Goal: Task Accomplishment & Management: Complete application form

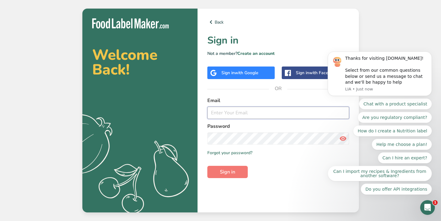
click at [244, 113] on input "email" at bounding box center [278, 113] width 142 height 12
type input "ben@birdsblack.com"
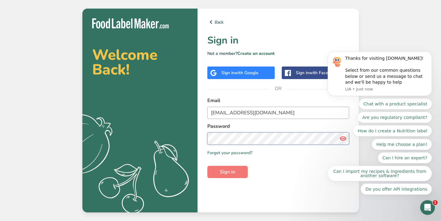
click at [227, 172] on button "Sign in" at bounding box center [227, 172] width 40 height 12
click at [429, 53] on icon "Dismiss notification" at bounding box center [430, 52] width 3 height 3
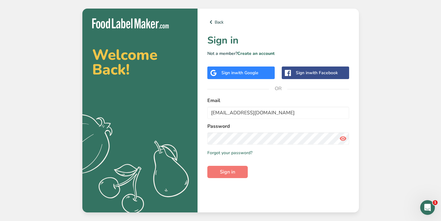
click at [261, 76] on div "Sign in with Google" at bounding box center [240, 72] width 67 height 13
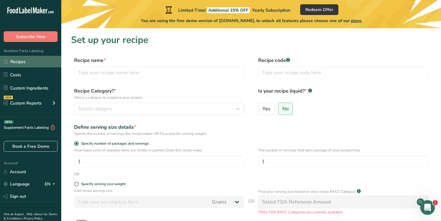
click at [39, 63] on link "Recipes" at bounding box center [30, 62] width 61 height 12
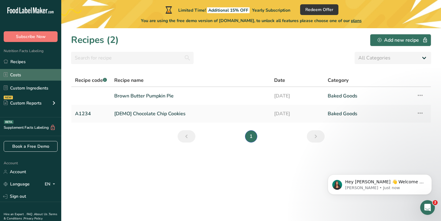
click at [34, 74] on link "Costs" at bounding box center [30, 75] width 61 height 12
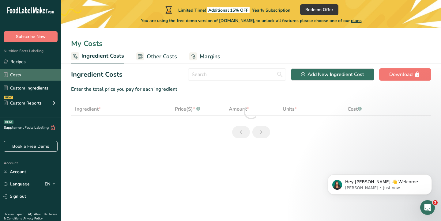
select select "1"
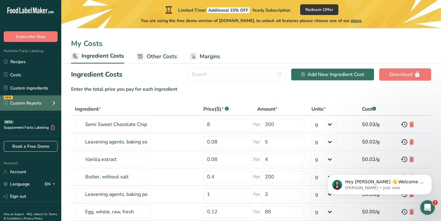
click at [37, 104] on div "Custom Reports" at bounding box center [23, 103] width 38 height 6
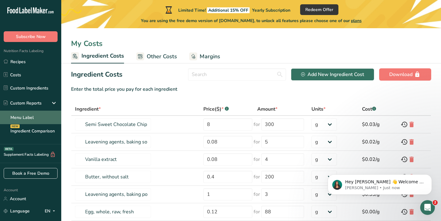
click at [35, 117] on link "Menu Label" at bounding box center [30, 117] width 61 height 13
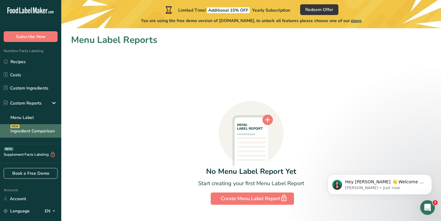
click at [33, 131] on link "Ingredient Comparison NEW" at bounding box center [30, 130] width 61 height 13
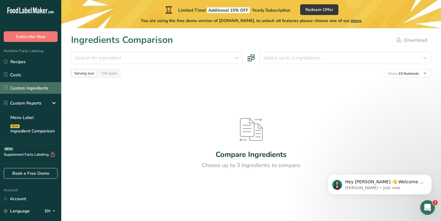
click at [32, 89] on link "Custom Ingredients" at bounding box center [30, 88] width 61 height 12
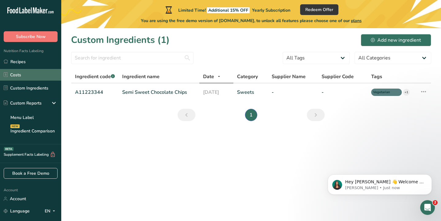
click at [30, 74] on link "Costs" at bounding box center [30, 75] width 61 height 12
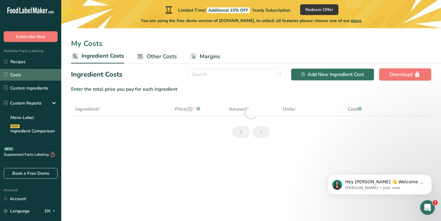
select select "1"
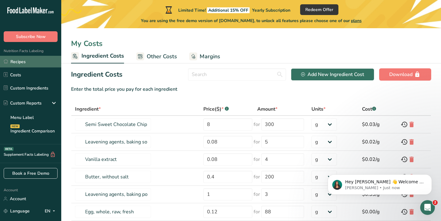
click at [27, 63] on link "Recipes" at bounding box center [30, 62] width 61 height 12
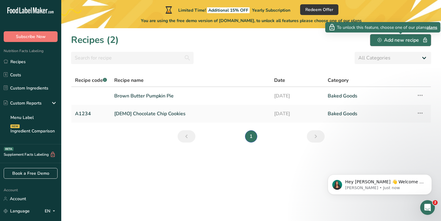
click at [378, 40] on icon "button" at bounding box center [380, 40] width 4 height 4
click at [403, 40] on div "Add new recipe" at bounding box center [401, 39] width 46 height 7
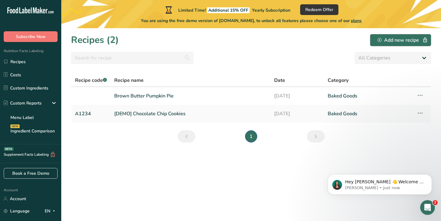
click at [403, 40] on div "Add new recipe" at bounding box center [401, 39] width 46 height 7
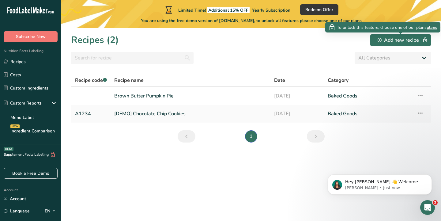
click at [435, 28] on span "plans" at bounding box center [432, 27] width 11 height 6
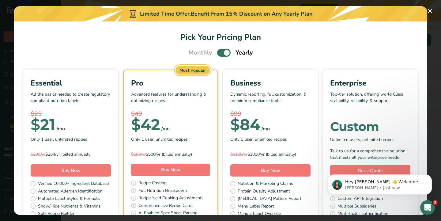
click at [221, 52] on span "Pick Your Pricing Plan Modal" at bounding box center [223, 53] width 13 height 8
click at [221, 52] on input "Pick Your Pricing Plan Modal" at bounding box center [219, 53] width 4 height 4
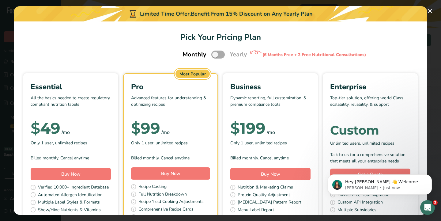
click at [222, 55] on span "Pick Your Pricing Plan Modal" at bounding box center [217, 55] width 13 height 8
click at [215, 55] on input "Pick Your Pricing Plan Modal" at bounding box center [213, 55] width 4 height 4
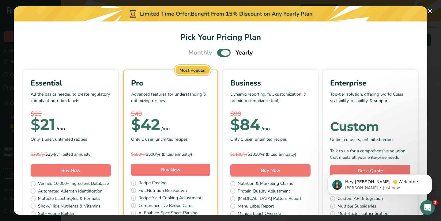
click at [218, 55] on span "Pick Your Pricing Plan Modal" at bounding box center [223, 53] width 13 height 8
click at [218, 55] on input "Pick Your Pricing Plan Modal" at bounding box center [219, 53] width 4 height 4
checkbox input "false"
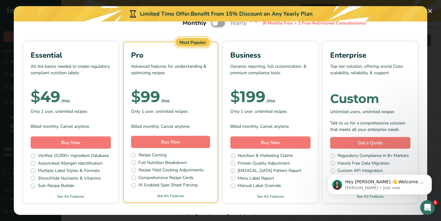
scroll to position [40, 0]
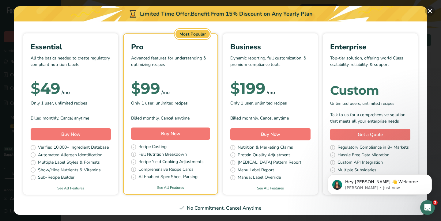
click at [430, 9] on button "Pick Your Pricing Plan Modal" at bounding box center [430, 11] width 10 height 10
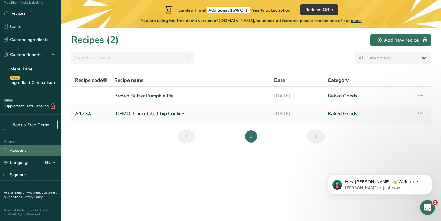
scroll to position [48, 0]
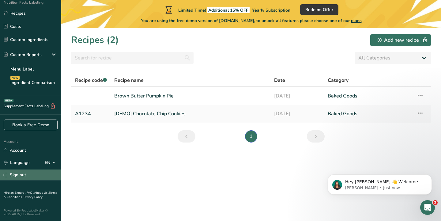
click at [21, 173] on link "Sign out" at bounding box center [30, 174] width 61 height 11
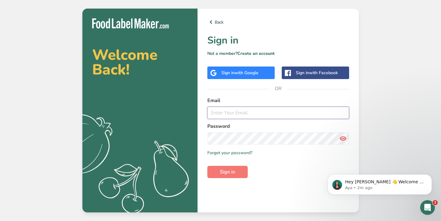
paste input "wholesale@birdsblack.com"
type input "wholesale@birdsblack.com"
click at [233, 172] on span "Sign in" at bounding box center [227, 171] width 15 height 7
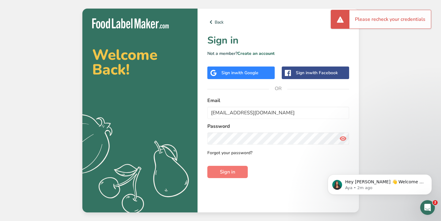
click at [234, 154] on link "Forgot your password?" at bounding box center [229, 153] width 45 height 6
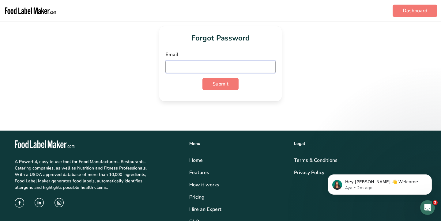
click at [208, 67] on input "email" at bounding box center [220, 67] width 110 height 12
type input "[EMAIL_ADDRESS][DOMAIN_NAME]"
click at [221, 80] on button "Submit" at bounding box center [221, 84] width 36 height 12
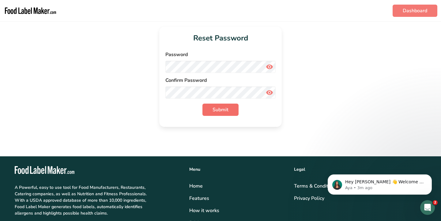
click at [229, 108] on button "Submit" at bounding box center [221, 110] width 36 height 12
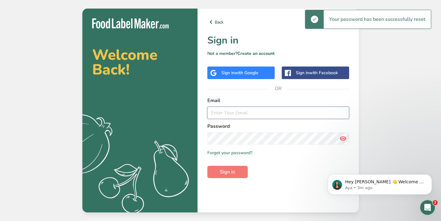
click at [226, 117] on input "email" at bounding box center [278, 113] width 142 height 12
click at [226, 115] on input "email" at bounding box center [278, 113] width 142 height 12
type input "[EMAIL_ADDRESS][DOMAIN_NAME]"
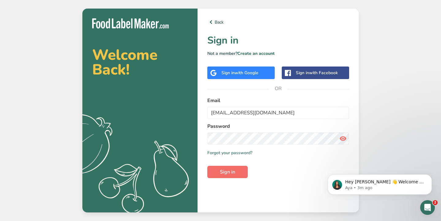
click at [230, 168] on button "Sign in" at bounding box center [227, 172] width 40 height 12
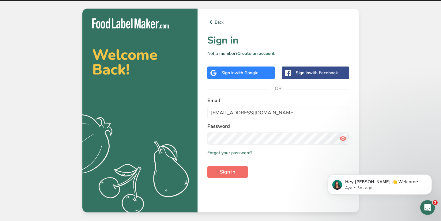
click at [229, 174] on span "Sign in" at bounding box center [227, 171] width 15 height 7
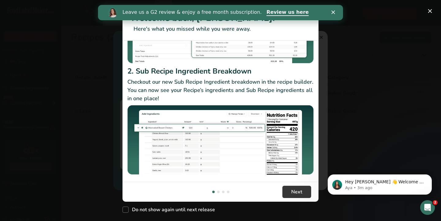
scroll to position [100, 0]
click at [305, 189] on button "Next" at bounding box center [296, 192] width 29 height 12
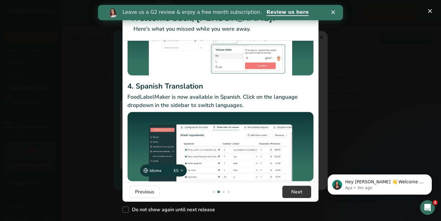
scroll to position [86, 0]
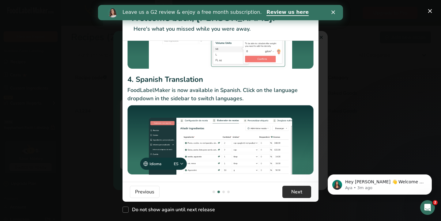
click at [297, 195] on span "Next" at bounding box center [296, 191] width 11 height 7
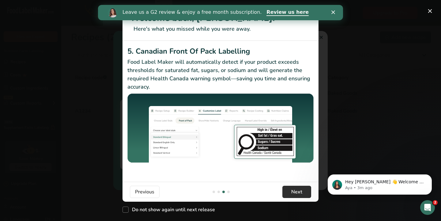
click at [290, 191] on button "Next" at bounding box center [296, 192] width 29 height 12
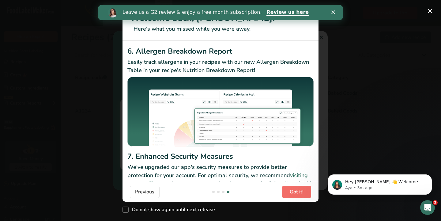
click at [290, 191] on button "Got it!" at bounding box center [296, 192] width 29 height 12
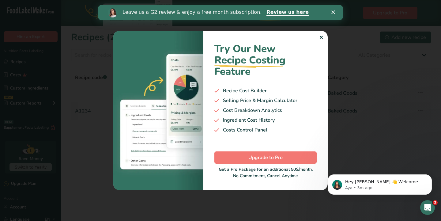
scroll to position [0, 0]
click at [320, 36] on div "✕" at bounding box center [321, 37] width 4 height 7
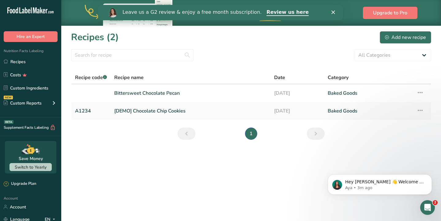
click at [410, 34] on div "Add new recipe" at bounding box center [405, 37] width 41 height 7
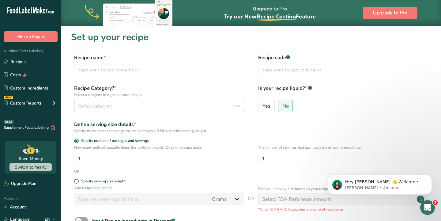
click at [180, 105] on div "Select category" at bounding box center [157, 105] width 158 height 7
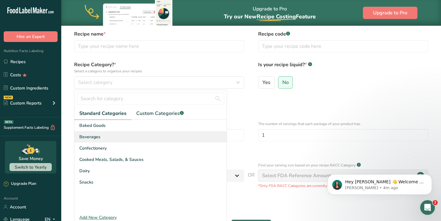
scroll to position [30, 0]
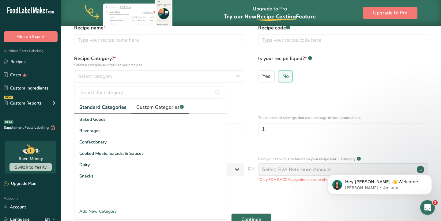
click at [155, 108] on span "Custom Categories .a-a{fill:#347362;}.b-a{fill:#fff;}" at bounding box center [159, 107] width 47 height 7
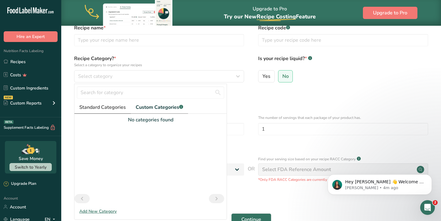
click at [103, 108] on span "Standard Categories" at bounding box center [102, 107] width 47 height 7
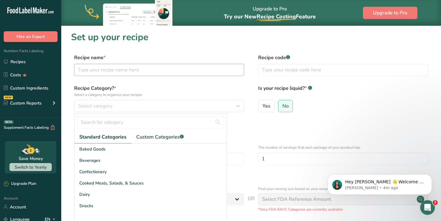
scroll to position [0, 0]
click at [170, 75] on input "text" at bounding box center [159, 70] width 170 height 12
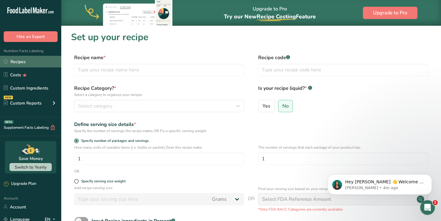
click at [33, 62] on link "Recipes" at bounding box center [30, 62] width 61 height 12
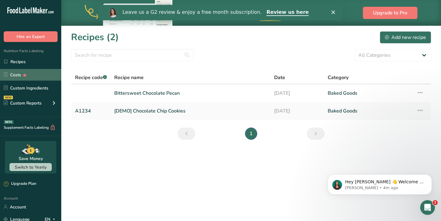
click at [44, 74] on link "Costs" at bounding box center [30, 75] width 61 height 12
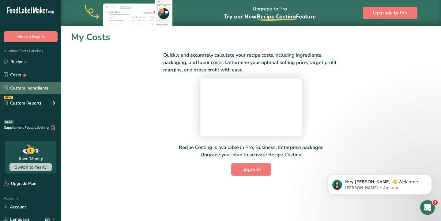
click at [36, 86] on link "Custom Ingredients" at bounding box center [30, 88] width 61 height 12
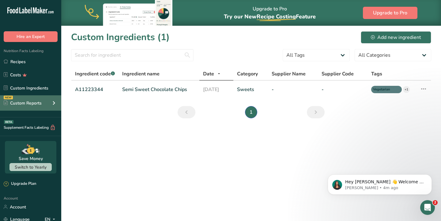
click at [34, 103] on div "Custom Reports" at bounding box center [23, 103] width 38 height 6
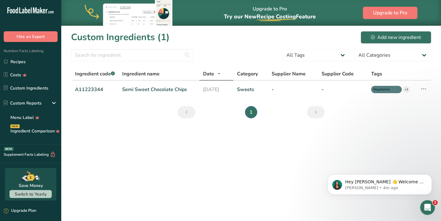
click at [371, 39] on button "Add new ingredient" at bounding box center [396, 37] width 70 height 12
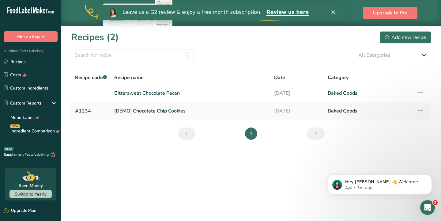
click at [332, 11] on polygon "Close" at bounding box center [334, 12] width 4 height 4
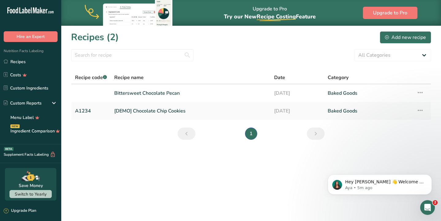
click at [314, 133] on icon "Next page" at bounding box center [315, 133] width 7 height 11
click at [26, 61] on link "Recipes" at bounding box center [30, 62] width 61 height 12
click at [423, 39] on div "Add new recipe" at bounding box center [405, 37] width 41 height 7
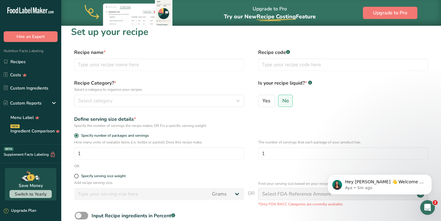
scroll to position [2, 0]
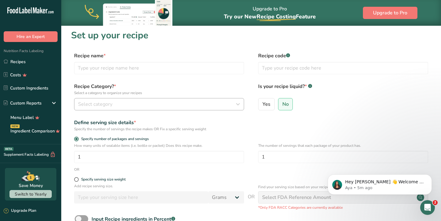
click at [228, 100] on button "Select category" at bounding box center [159, 104] width 170 height 12
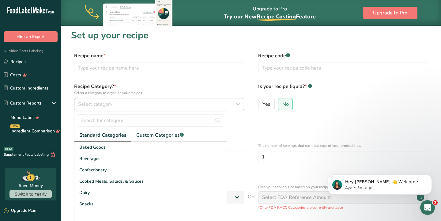
click at [228, 100] on button "Select category" at bounding box center [159, 104] width 170 height 12
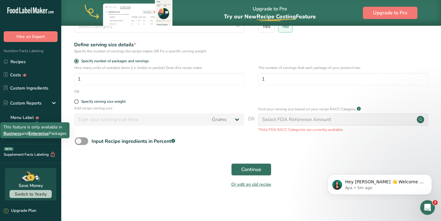
scroll to position [79, 0]
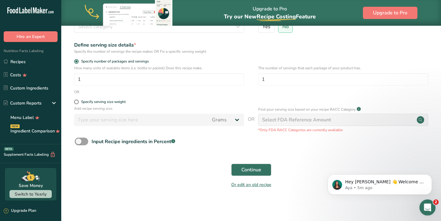
click at [425, 205] on icon "Open Intercom Messenger" at bounding box center [427, 207] width 10 height 10
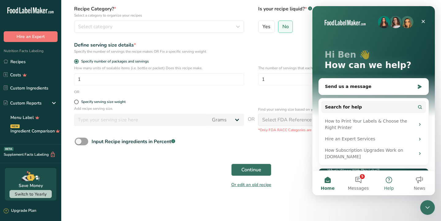
scroll to position [0, 0]
click at [392, 181] on button "Help" at bounding box center [389, 183] width 31 height 25
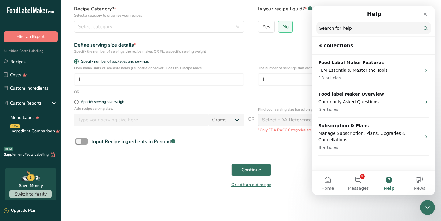
click at [354, 28] on input "Search for help" at bounding box center [374, 28] width 115 height 12
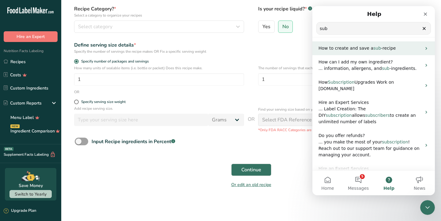
type input "sub"
click at [355, 48] on span "How to create and save a" at bounding box center [346, 48] width 55 height 5
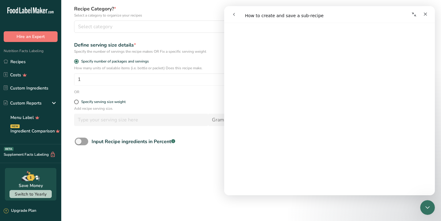
scroll to position [86, 0]
click at [426, 13] on icon "Close" at bounding box center [425, 14] width 5 height 5
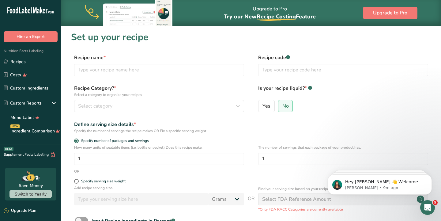
scroll to position [0, 0]
click at [192, 75] on input "text" at bounding box center [159, 70] width 170 height 12
type input "Pie Dough 1 Pie"
type input "Pie Dough (1)"
click at [90, 112] on button "Select category" at bounding box center [159, 106] width 170 height 12
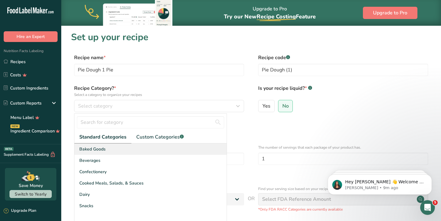
click at [102, 151] on span "Baked Goods" at bounding box center [92, 149] width 26 height 6
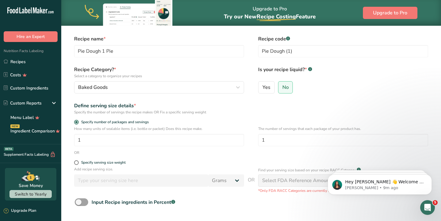
scroll to position [23, 0]
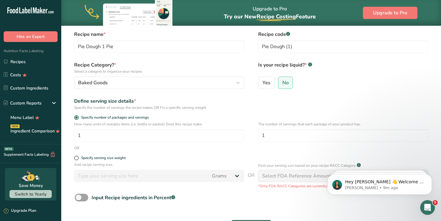
click at [86, 0] on img at bounding box center [131, 13] width 92 height 26
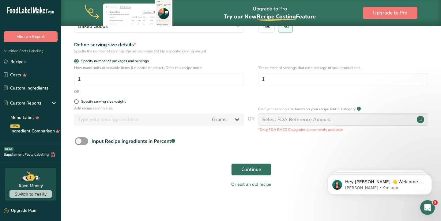
scroll to position [79, 0]
click at [109, 103] on div "Specify serving size weight" at bounding box center [103, 102] width 44 height 5
click at [78, 103] on input "Specify serving size weight" at bounding box center [76, 102] width 4 height 4
radio input "true"
radio input "false"
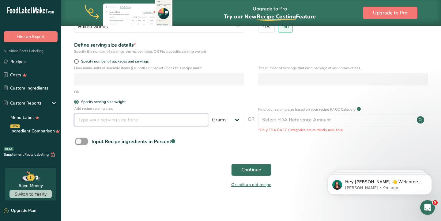
click at [116, 123] on input "number" at bounding box center [141, 120] width 134 height 12
type input "275"
click at [150, 96] on form "Recipe name * Pie Dough 1 Pie Recipe code .a-a{fill:#347362;}.b-a{fill:#fff;} P…" at bounding box center [251, 83] width 360 height 217
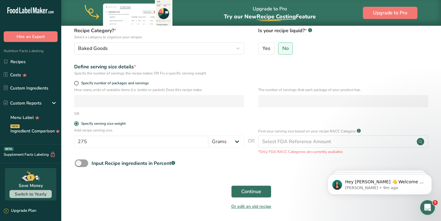
scroll to position [56, 0]
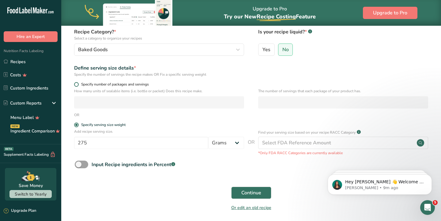
click at [76, 83] on span at bounding box center [76, 84] width 5 height 5
click at [76, 83] on input "Specify number of packages and servings" at bounding box center [76, 84] width 4 height 4
radio input "true"
radio input "false"
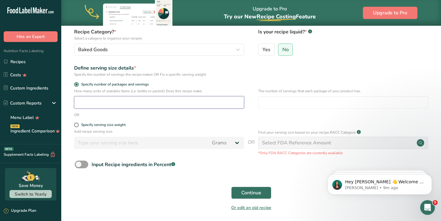
click at [87, 100] on input "number" at bounding box center [159, 102] width 170 height 12
type input "1"
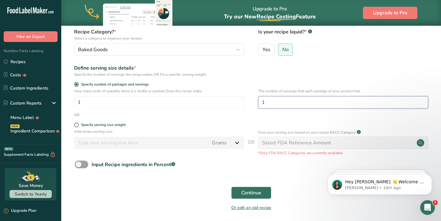
type input "1"
click at [203, 177] on form "Recipe name * Pie Dough 1 Pie Recipe code .a-a{fill:#347362;}.b-a{fill:#fff;} P…" at bounding box center [251, 106] width 360 height 217
click at [238, 191] on button "Continue" at bounding box center [251, 193] width 40 height 12
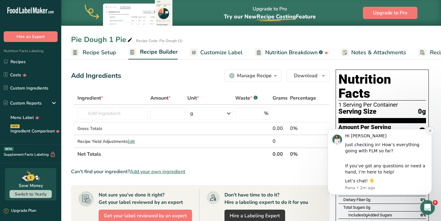
click at [430, 132] on icon "Dismiss notification" at bounding box center [430, 130] width 3 height 3
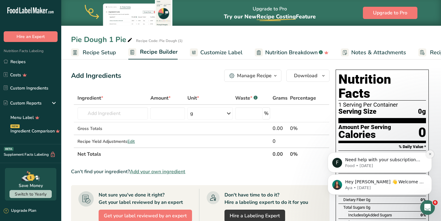
click at [430, 154] on icon "Dismiss notification" at bounding box center [430, 153] width 3 height 3
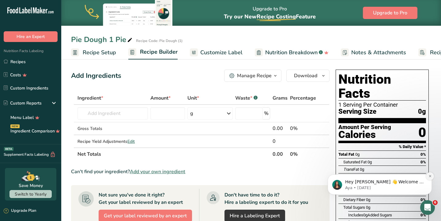
click at [429, 176] on icon "Dismiss notification" at bounding box center [430, 175] width 3 height 3
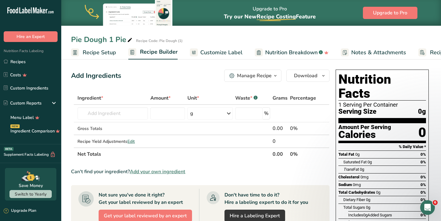
click at [241, 73] on div "Manage Recipe" at bounding box center [254, 75] width 35 height 7
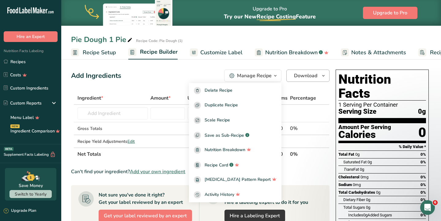
click at [315, 79] on span "Download" at bounding box center [305, 75] width 23 height 7
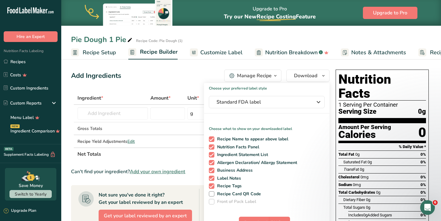
click at [191, 78] on div "Add Ingredients Manage Recipe Delete Recipe Duplicate Recipe Scale Recipe Save …" at bounding box center [200, 76] width 259 height 12
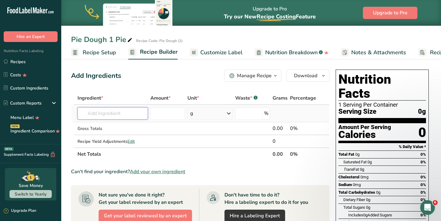
click at [131, 111] on input "text" at bounding box center [113, 113] width 70 height 12
type input "g"
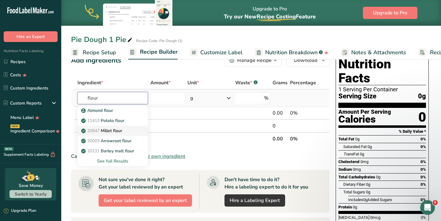
scroll to position [18, 0]
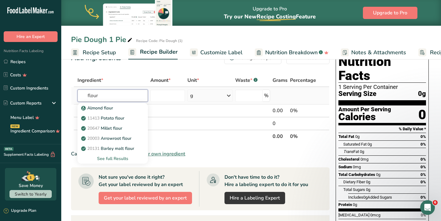
type input "flour"
click at [118, 158] on div "See full Results" at bounding box center [112, 158] width 61 height 6
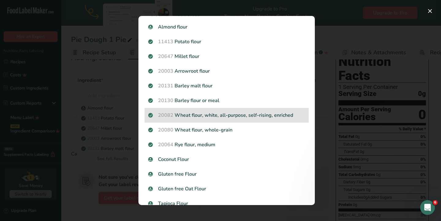
scroll to position [18, 0]
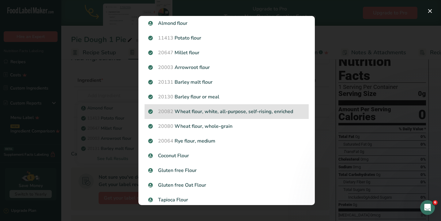
click at [244, 111] on p "20082 Wheat flour, white, all-purpose, self-rising, enriched" at bounding box center [226, 111] width 157 height 7
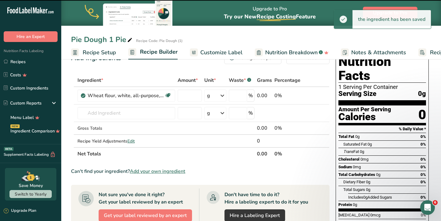
type input "0"
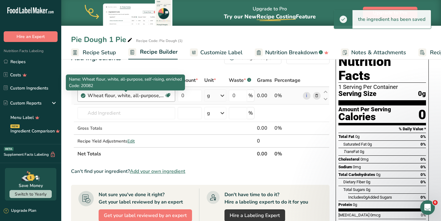
click at [130, 94] on div "Wheat flour, white, all-purpose, self-rising, enriched" at bounding box center [126, 95] width 77 height 7
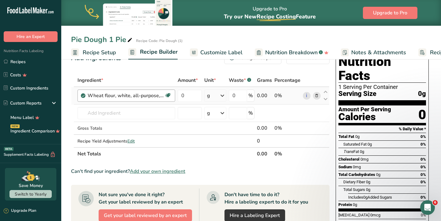
click at [130, 94] on div "Wheat flour, white, all-purpose, self-rising, enriched" at bounding box center [126, 95] width 77 height 7
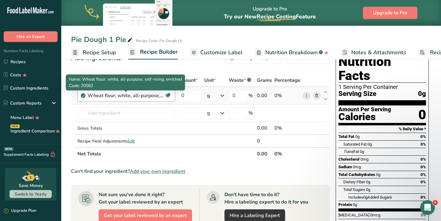
click at [130, 94] on div "Wheat flour, white, all-purpose, self-rising, enriched" at bounding box center [126, 95] width 77 height 7
click at [143, 94] on div "Wheat flour, white, all-purpose, self-rising, enriched" at bounding box center [126, 95] width 77 height 7
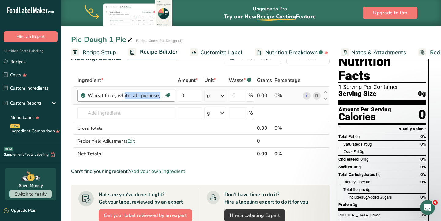
click at [153, 100] on div "Wheat flour, white, all-purpose, self-rising, enriched Dairy free Vegan Vegetar…" at bounding box center [127, 95] width 98 height 12
click at [318, 95] on icon at bounding box center [317, 96] width 4 height 6
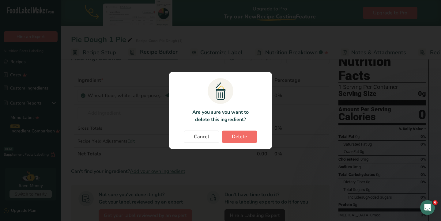
click at [229, 138] on button "Delete" at bounding box center [240, 137] width 36 height 12
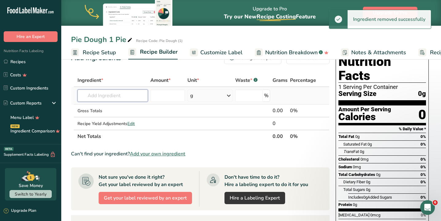
click at [128, 96] on input "text" at bounding box center [113, 95] width 70 height 12
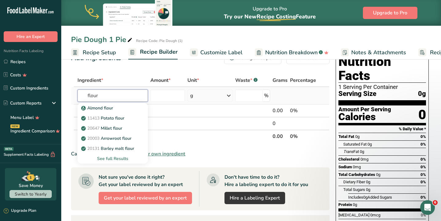
type input "flour"
click at [116, 157] on div "See full Results" at bounding box center [112, 158] width 61 height 6
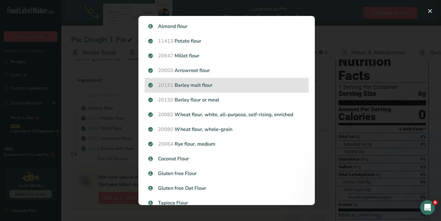
scroll to position [16, 0]
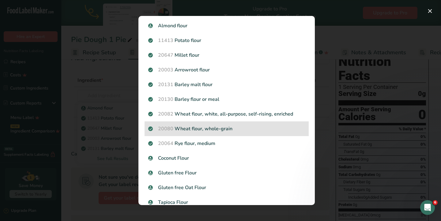
click at [216, 128] on p "20080 Wheat flour, whole-grain" at bounding box center [226, 128] width 157 height 7
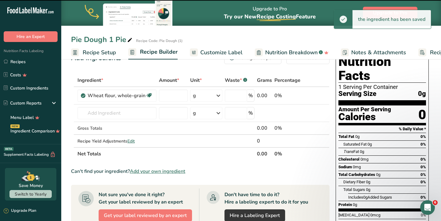
type input "0"
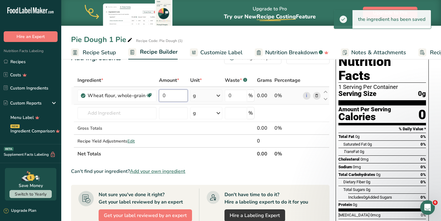
click at [176, 95] on input "0" at bounding box center [173, 95] width 29 height 12
click at [179, 97] on input "0" at bounding box center [173, 95] width 29 height 12
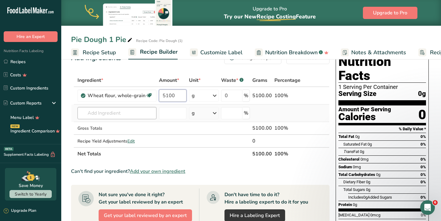
type input "5100"
click at [112, 114] on div "Ingredient * Amount * Unit * Waste * .a-a{fill:#347362;}.b-a{fill:#fff;} Grams …" at bounding box center [200, 117] width 259 height 86
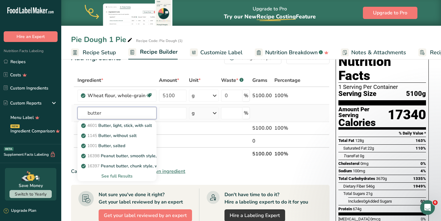
type input "butter"
click at [122, 175] on div "See full Results" at bounding box center [116, 176] width 69 height 6
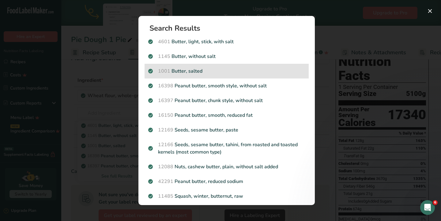
scroll to position [0, 0]
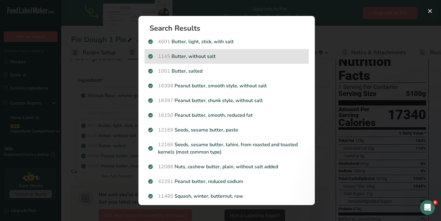
click at [218, 59] on p "1145 Butter, without salt" at bounding box center [226, 56] width 157 height 7
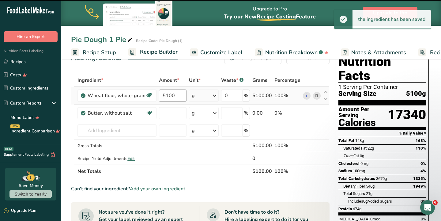
type input "0"
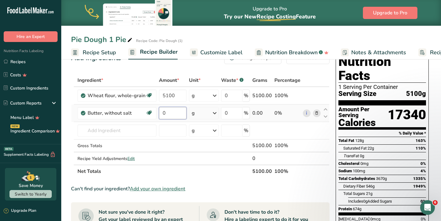
click at [172, 111] on input "0" at bounding box center [173, 113] width 28 height 12
type input "128"
click at [197, 109] on div "Ingredient * Amount * Unit * Waste * .a-a{fill:#347362;}.b-a{fill:#fff;} Grams …" at bounding box center [200, 126] width 259 height 104
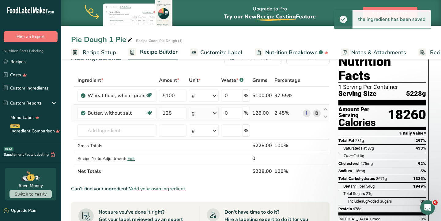
click at [199, 113] on div "g" at bounding box center [204, 113] width 30 height 12
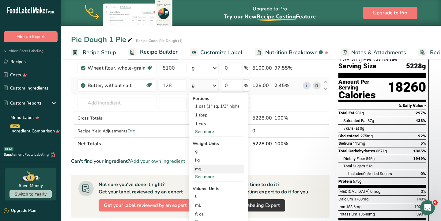
scroll to position [44, 0]
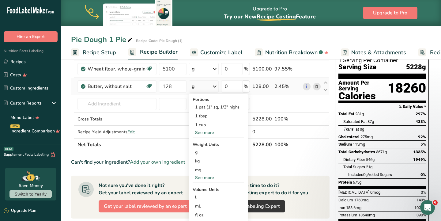
click at [206, 180] on div "See more" at bounding box center [218, 177] width 51 height 6
click at [201, 197] on div "oz" at bounding box center [218, 196] width 51 height 9
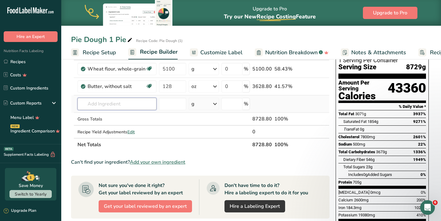
scroll to position [48, 0]
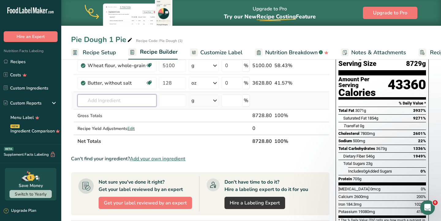
click at [119, 105] on input "text" at bounding box center [117, 100] width 79 height 12
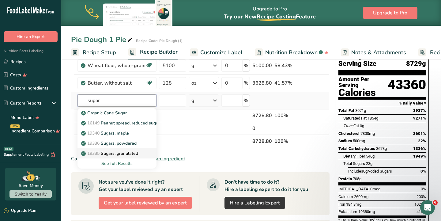
type input "sugar"
click at [122, 152] on p "19335 [GEOGRAPHIC_DATA], granulated" at bounding box center [110, 153] width 56 height 6
type input "Sugars, granulated"
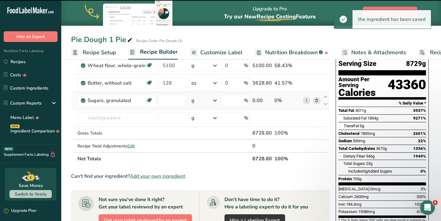
type input "0"
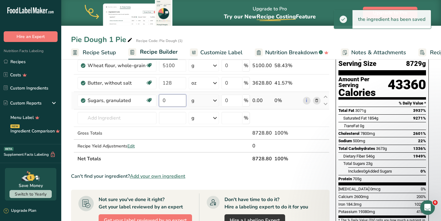
click at [171, 101] on input "0" at bounding box center [172, 100] width 27 height 12
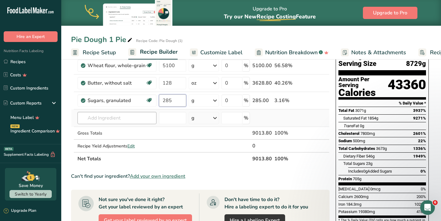
type input "285"
click at [111, 122] on div "Ingredient * Amount * Unit * Waste * .a-a{fill:#347362;}.b-a{fill:#fff;} Grams …" at bounding box center [200, 104] width 259 height 121
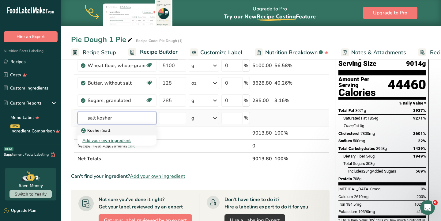
type input "salt kosher"
click at [117, 133] on div "Kosher Salt" at bounding box center [111, 130] width 59 height 6
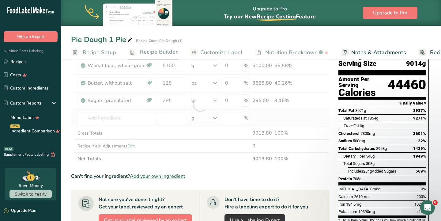
type input "Kosher Salt"
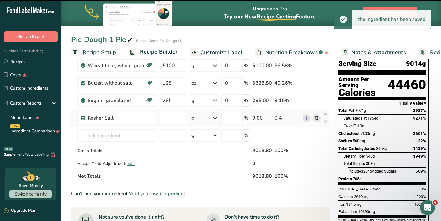
type input "0"
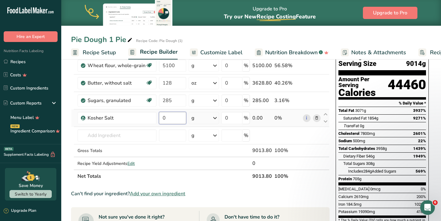
click at [168, 119] on input "0" at bounding box center [172, 118] width 27 height 12
type input "5"
type input "60"
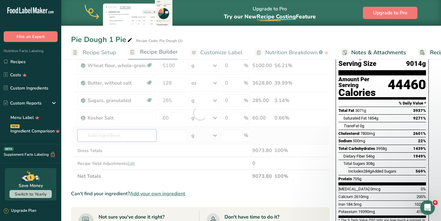
click at [125, 136] on div "Ingredient * Amount * Unit * Waste * .a-a{fill:#347362;}.b-a{fill:#fff;} Grams …" at bounding box center [200, 113] width 259 height 139
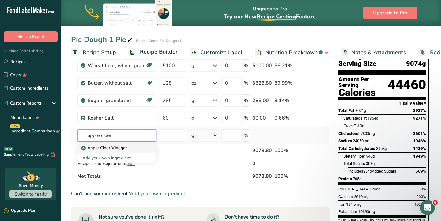
type input "apple cider"
click at [104, 146] on p "Apple Cider Vinegar" at bounding box center [104, 148] width 45 height 6
type input "Apple Cider Vinegar"
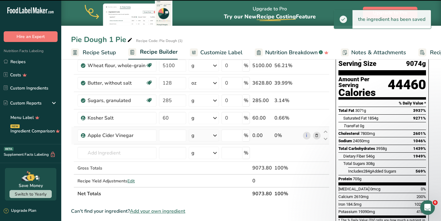
type input "0"
select select "22"
type input "0"
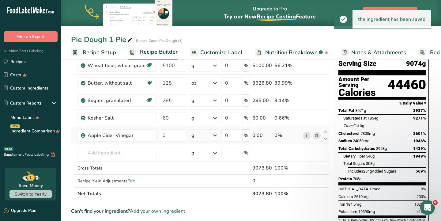
click at [204, 135] on div "g" at bounding box center [204, 135] width 30 height 12
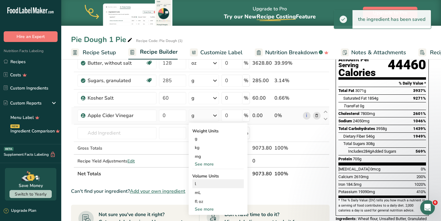
scroll to position [67, 0]
click at [202, 202] on div "fl oz" at bounding box center [218, 202] width 47 height 6
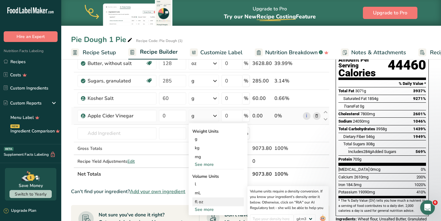
click at [204, 202] on div "fl oz" at bounding box center [218, 202] width 47 height 6
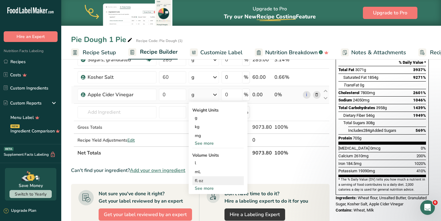
scroll to position [89, 0]
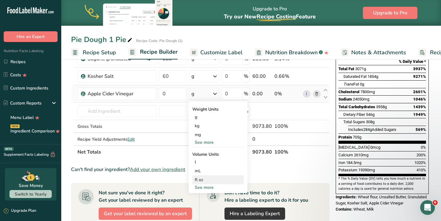
click at [199, 178] on div "fl oz" at bounding box center [218, 179] width 47 height 6
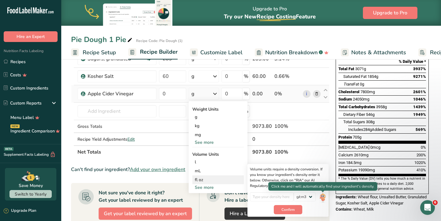
click at [324, 196] on img at bounding box center [323, 197] width 7 height 11
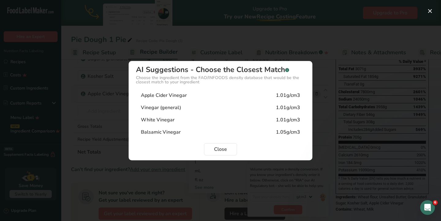
click at [244, 94] on div "Apple Cider Vinegar 1.01g/cm3" at bounding box center [220, 95] width 169 height 12
type input "1.01"
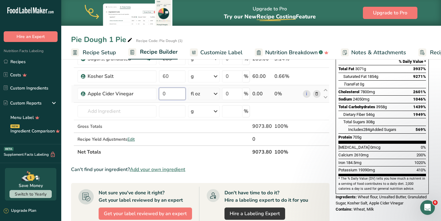
click at [177, 95] on input "0" at bounding box center [172, 94] width 27 height 12
type input "4"
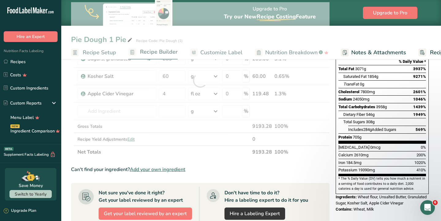
click at [163, 155] on div "Ingredient * Amount * Unit * Waste * .a-a{fill:#347362;}.b-a{fill:#fff;} Grams …" at bounding box center [200, 80] width 259 height 156
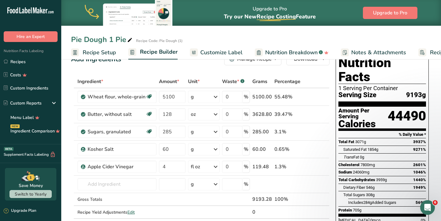
scroll to position [0, 0]
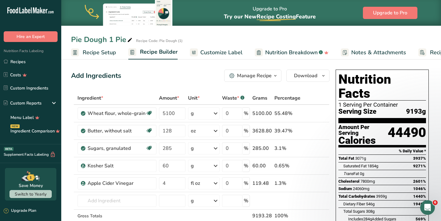
click at [102, 51] on span "Recipe Setup" at bounding box center [99, 52] width 33 height 8
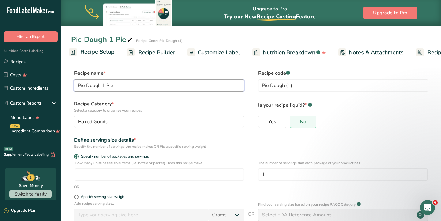
click at [138, 87] on input "Pie Dough 1 Pie" at bounding box center [159, 85] width 170 height 12
type input "Pie Dough 1 Recipe"
click at [305, 85] on input "Pie Dough (1)" at bounding box center [343, 85] width 170 height 12
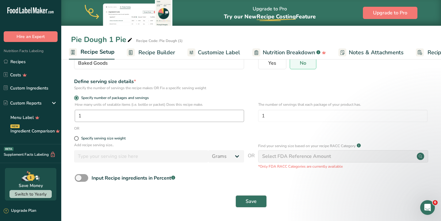
scroll to position [58, 0]
type input "Pie Dough"
click at [161, 118] on input "1" at bounding box center [159, 116] width 169 height 12
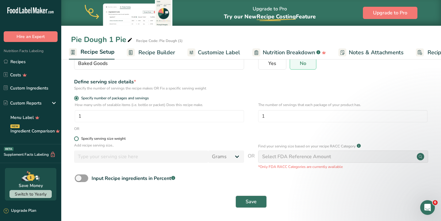
click at [116, 137] on div "Specify serving size weight" at bounding box center [103, 138] width 44 height 5
click at [78, 137] on input "Specify serving size weight" at bounding box center [76, 139] width 4 height 4
radio input "true"
radio input "false"
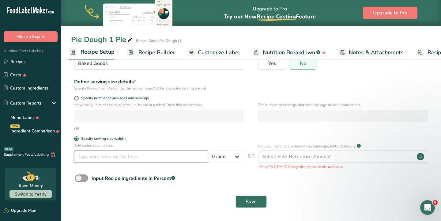
click at [119, 157] on input "number" at bounding box center [141, 156] width 134 height 12
type input "5100"
click at [252, 198] on span "Save" at bounding box center [251, 201] width 11 height 7
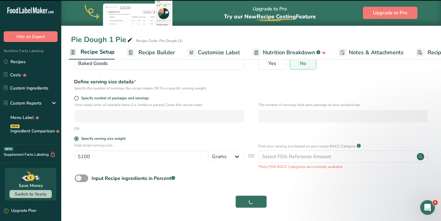
type input "Pie Dough"
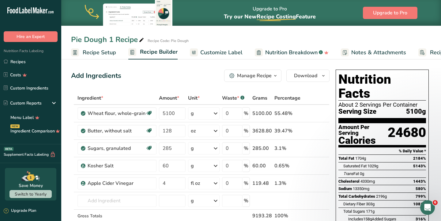
click at [243, 74] on div "Manage Recipe" at bounding box center [254, 75] width 35 height 7
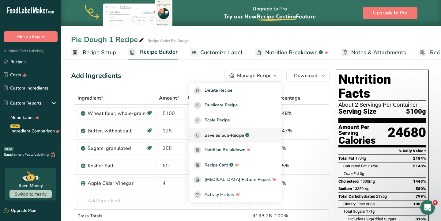
click at [238, 137] on span "Save as Sub-Recipe" at bounding box center [225, 135] width 40 height 6
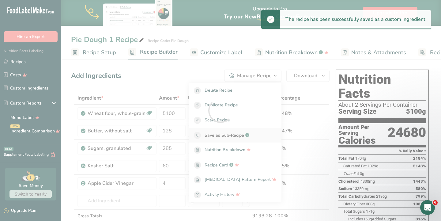
select select "30"
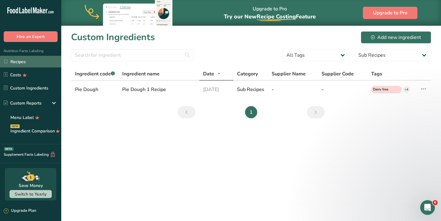
click at [46, 61] on link "Recipes" at bounding box center [30, 62] width 61 height 12
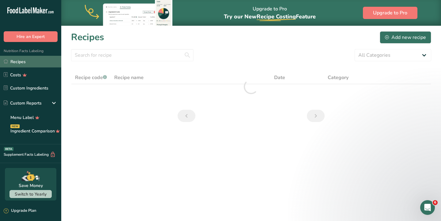
scroll to position [3, 0]
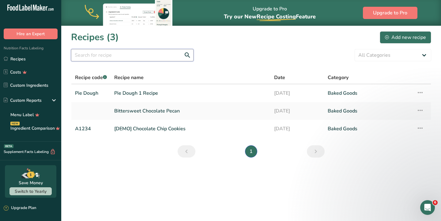
click at [129, 53] on input "text" at bounding box center [132, 55] width 123 height 12
click at [395, 36] on div "Add new recipe" at bounding box center [405, 37] width 41 height 7
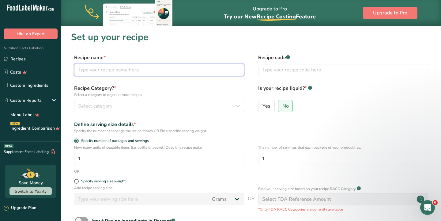
click at [150, 70] on input "text" at bounding box center [159, 70] width 170 height 12
click at [115, 51] on section "Set up your recipe Recipe name * Pumpkin Pie 10# Recipe code .a-a{fill:#347362;…" at bounding box center [251, 153] width 380 height 256
click at [135, 68] on input "Pumpkin Pie 10#" at bounding box center [159, 70] width 170 height 12
type input "Pumpkin Pie 10""
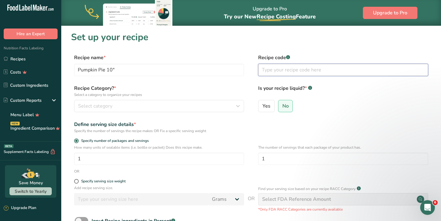
click at [278, 70] on input "text" at bounding box center [343, 70] width 170 height 12
type input "T"
type input "Pumpkin 10""
click at [200, 106] on div "Select category" at bounding box center [157, 105] width 158 height 7
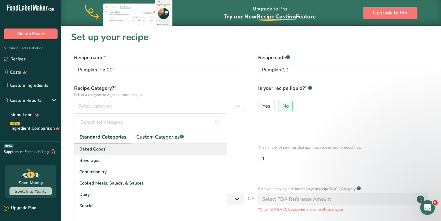
click at [171, 149] on div "Baked Goods" at bounding box center [150, 148] width 152 height 11
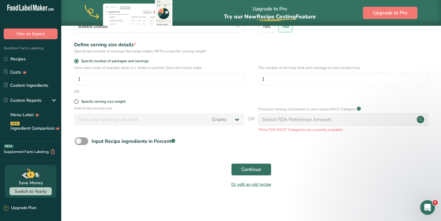
scroll to position [79, 0]
click at [251, 167] on span "Continue" at bounding box center [251, 169] width 20 height 7
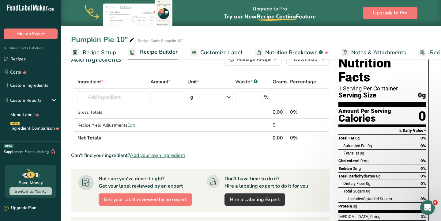
scroll to position [16, 0]
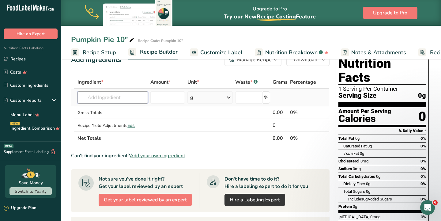
click at [116, 92] on input "text" at bounding box center [113, 97] width 70 height 12
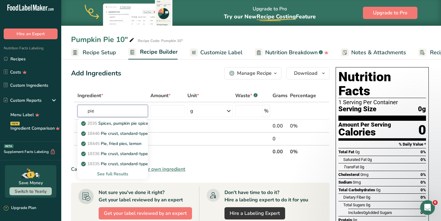
scroll to position [2, 0]
type input "pie"
click at [127, 89] on table "Ingredient * Amount * Unit * Waste * .a-a{fill:#347362;}.b-a{fill:#fff;} Grams …" at bounding box center [200, 123] width 259 height 69
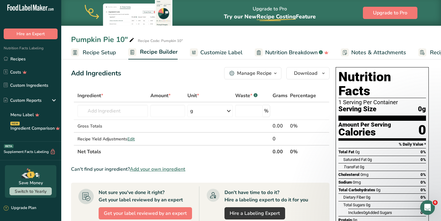
click at [259, 75] on div "Manage Recipe" at bounding box center [254, 73] width 35 height 7
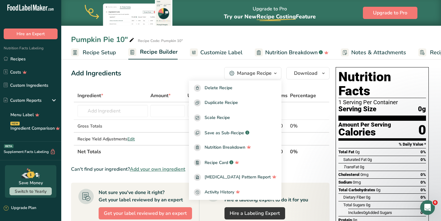
click at [134, 68] on div "Add Ingredients Manage Recipe Delete Recipe Duplicate Recipe Scale Recipe Save …" at bounding box center [200, 73] width 259 height 12
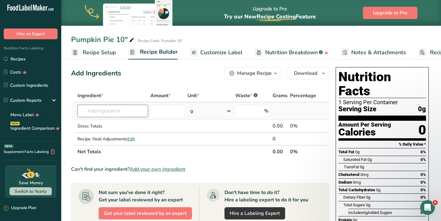
click at [132, 111] on input "text" at bounding box center [113, 111] width 70 height 12
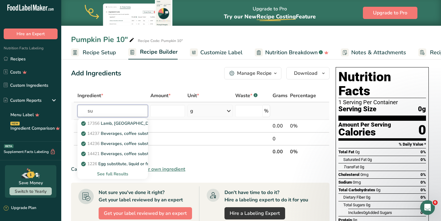
type input "s"
type input "pie"
click at [116, 175] on div "See full Results" at bounding box center [112, 174] width 61 height 6
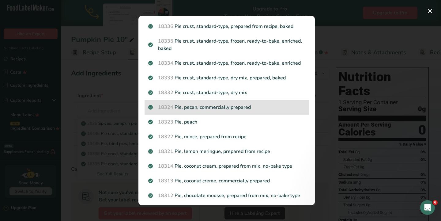
scroll to position [72, 0]
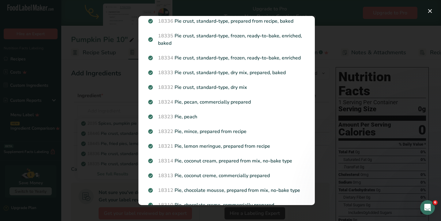
click at [122, 108] on div "Search results modal" at bounding box center [220, 110] width 441 height 221
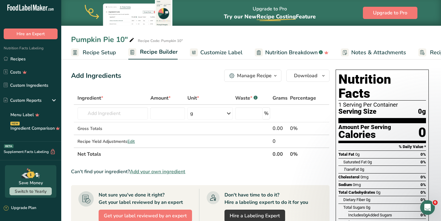
scroll to position [0, 0]
click at [102, 52] on span "Recipe Setup" at bounding box center [99, 52] width 33 height 8
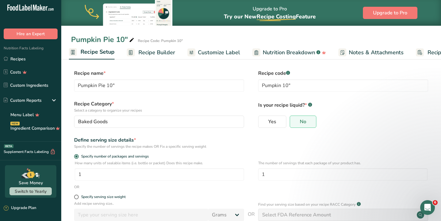
click at [168, 50] on span "Recipe Builder" at bounding box center [156, 52] width 37 height 8
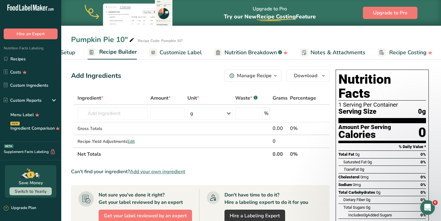
scroll to position [0, 42]
click at [262, 79] on button "Manage Recipe" at bounding box center [252, 76] width 57 height 12
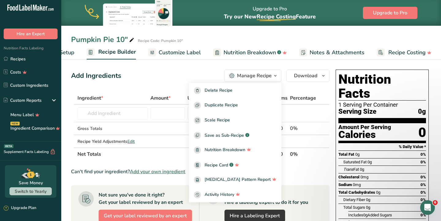
scroll to position [0, 0]
click at [179, 76] on div "Add Ingredients Manage Recipe Delete Recipe Duplicate Recipe Scale Recipe Save …" at bounding box center [200, 76] width 259 height 12
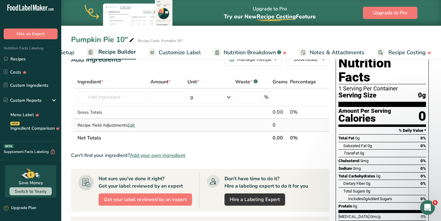
scroll to position [16, 0]
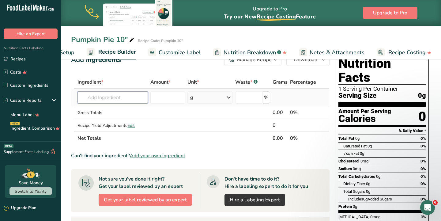
click at [120, 94] on input "text" at bounding box center [113, 97] width 70 height 12
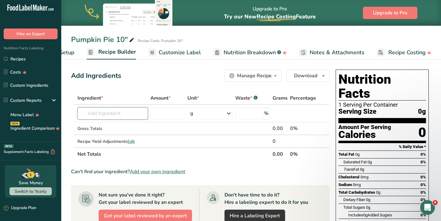
scroll to position [0, 0]
click at [175, 54] on span "Customize Label" at bounding box center [180, 52] width 42 height 8
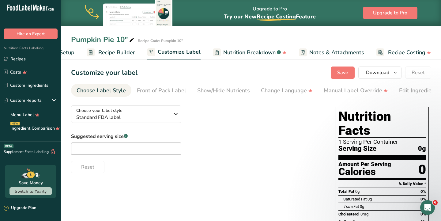
scroll to position [1, 0]
click at [124, 53] on span "Recipe Builder" at bounding box center [116, 52] width 37 height 8
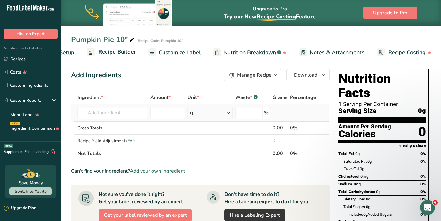
click at [196, 116] on div "g" at bounding box center [210, 113] width 45 height 12
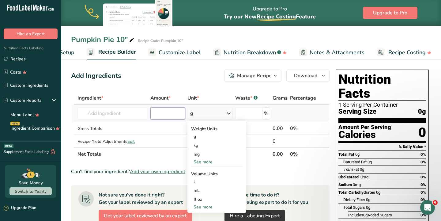
click at [163, 111] on input "number" at bounding box center [167, 113] width 35 height 12
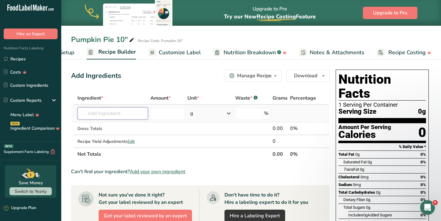
click at [113, 117] on input "text" at bounding box center [113, 113] width 70 height 12
click at [135, 142] on span "Edit" at bounding box center [130, 141] width 7 height 6
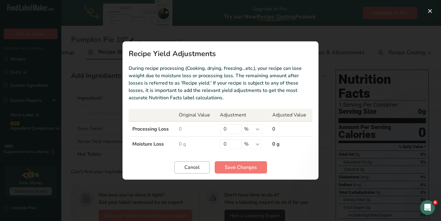
click at [187, 164] on span "Cancel" at bounding box center [191, 167] width 15 height 7
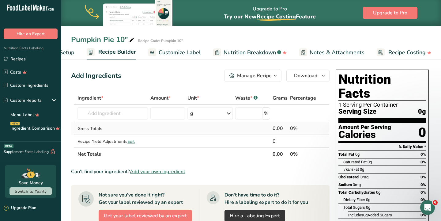
click at [108, 129] on div "Gross Totals" at bounding box center [113, 128] width 70 height 6
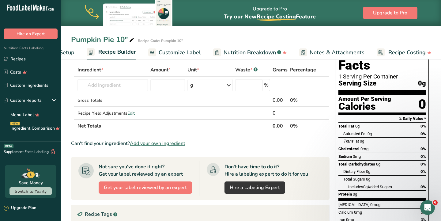
scroll to position [36, 0]
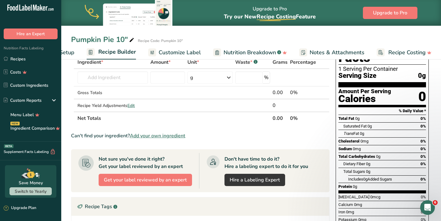
click at [150, 135] on span "Add your own ingredient" at bounding box center [157, 135] width 55 height 7
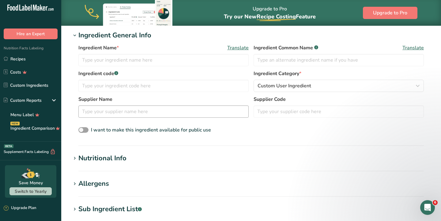
scroll to position [119, 0]
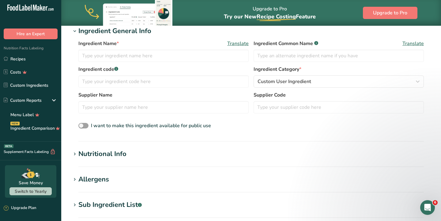
click at [98, 153] on div "Nutritional Info" at bounding box center [102, 154] width 48 height 10
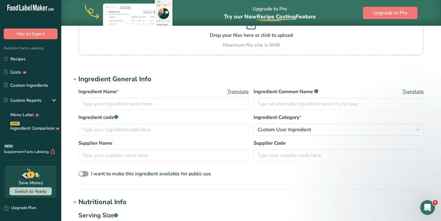
scroll to position [0, 0]
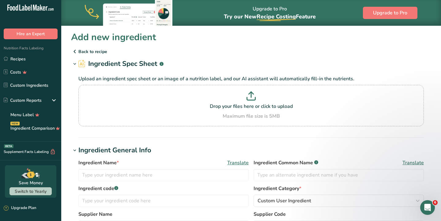
click at [87, 52] on p "Back to recipe" at bounding box center [251, 51] width 360 height 7
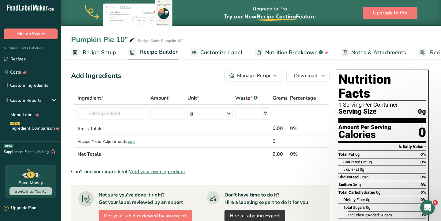
click at [104, 54] on span "Recipe Setup" at bounding box center [99, 52] width 33 height 8
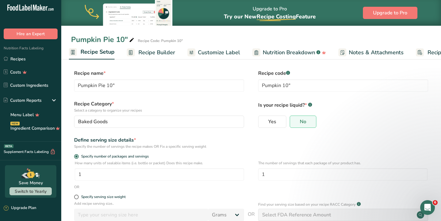
click at [162, 55] on span "Recipe Builder" at bounding box center [156, 52] width 37 height 8
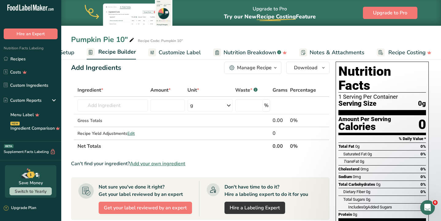
scroll to position [9, 0]
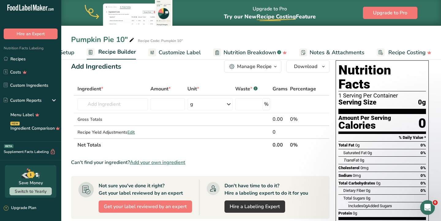
click at [267, 63] on div "Manage Recipe" at bounding box center [254, 66] width 35 height 7
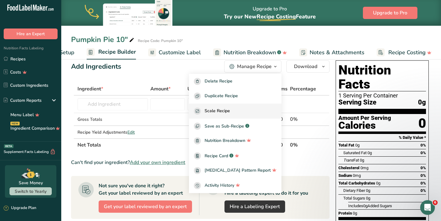
click at [245, 107] on button "Scale Recipe" at bounding box center [235, 111] width 93 height 15
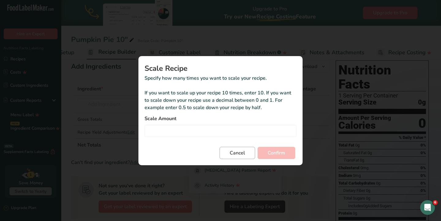
click at [238, 149] on span "Cancel" at bounding box center [237, 152] width 15 height 7
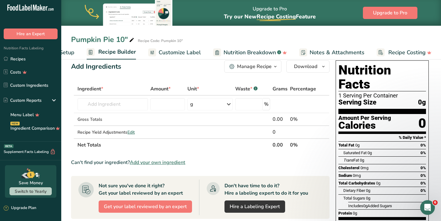
click at [257, 66] on div "Manage Recipe" at bounding box center [254, 66] width 35 height 7
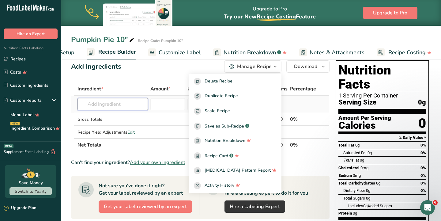
click at [129, 110] on input "text" at bounding box center [113, 104] width 70 height 12
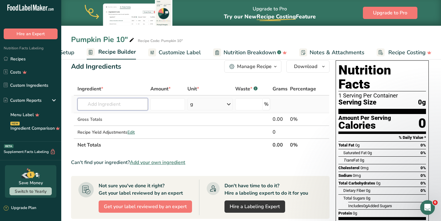
click at [127, 107] on input "text" at bounding box center [113, 104] width 70 height 12
click at [123, 118] on p "Pie Dough Pie Dough 1 Recipe" at bounding box center [114, 116] width 65 height 6
type input "Pie Dough 1 Recipe"
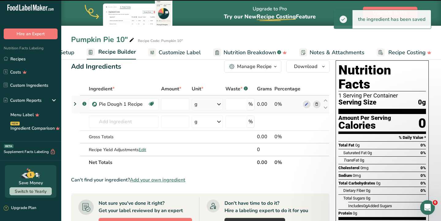
type input "0"
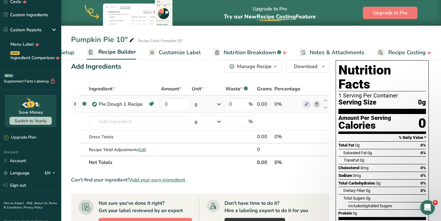
scroll to position [78, 0]
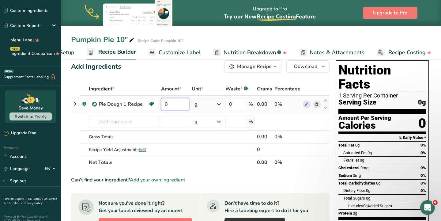
click at [178, 103] on input "0" at bounding box center [175, 104] width 28 height 12
type input "275"
click at [133, 123] on div "Ingredient * Amount * Unit * Waste * .a-a{fill:#347362;}.b-a{fill:#fff;} Grams …" at bounding box center [200, 125] width 259 height 86
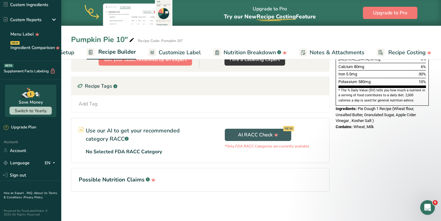
scroll to position [174, 0]
click at [426, 207] on icon "Open Intercom Messenger" at bounding box center [427, 206] width 4 height 5
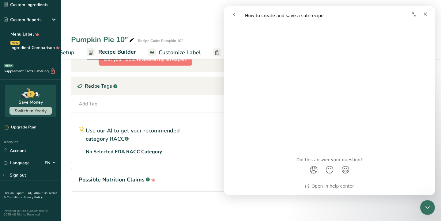
scroll to position [302, 0]
click at [328, 13] on div "Intercom messenger" at bounding box center [278, 15] width 100 height 12
click at [323, 14] on div "Intercom messenger" at bounding box center [278, 15] width 100 height 12
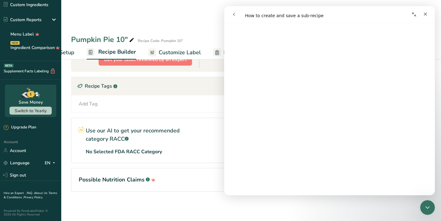
click at [308, 18] on div "Intercom messenger" at bounding box center [278, 15] width 100 height 12
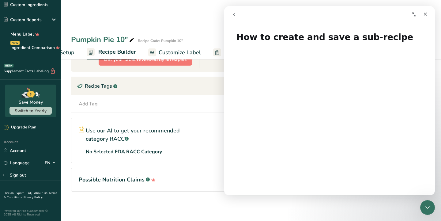
click at [235, 14] on icon "go back" at bounding box center [234, 14] width 5 height 5
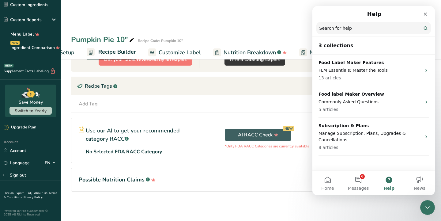
click at [331, 27] on input "Search for help" at bounding box center [374, 28] width 115 height 12
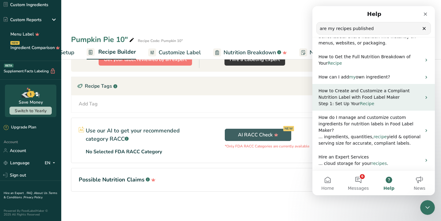
scroll to position [99, 0]
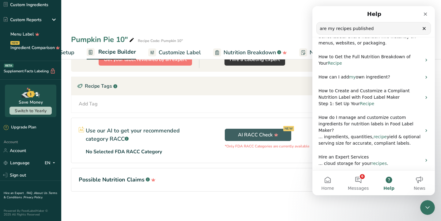
drag, startPoint x: 371, startPoint y: 29, endPoint x: 355, endPoint y: 28, distance: 15.9
click at [355, 28] on input "are my recipes published" at bounding box center [374, 28] width 114 height 12
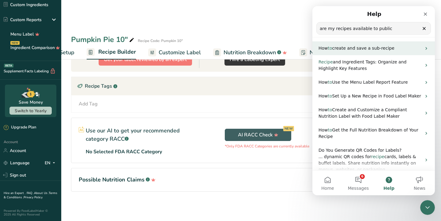
scroll to position [0, 0]
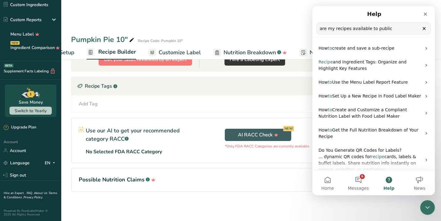
click at [391, 32] on input "are my recipes available to public" at bounding box center [374, 28] width 114 height 12
click at [388, 31] on input "are my recipes available to public" at bounding box center [374, 28] width 114 height 12
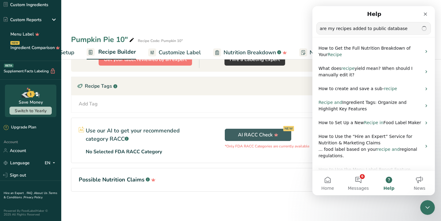
type input "are my recipes added to public database"
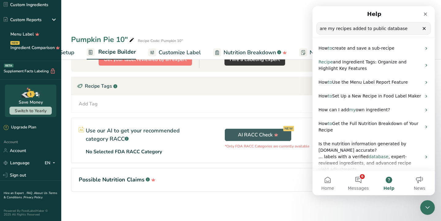
click at [389, 185] on button "Help" at bounding box center [389, 183] width 31 height 25
click at [363, 180] on button "6 Messages" at bounding box center [358, 183] width 31 height 25
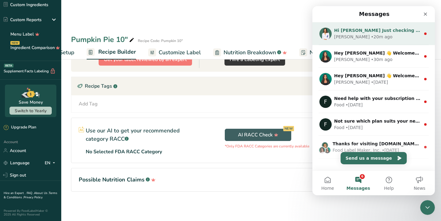
click at [372, 41] on div "Hi [PERSON_NAME] Just checking in! How’s everything going with FLM so far? If y…" at bounding box center [374, 33] width 123 height 23
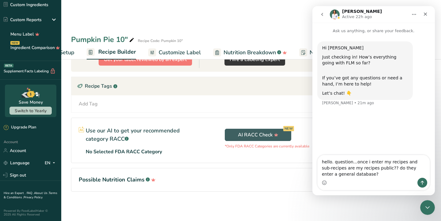
type textarea "hello. question...once i enter my recipes and sub-recipes are my recipes public…"
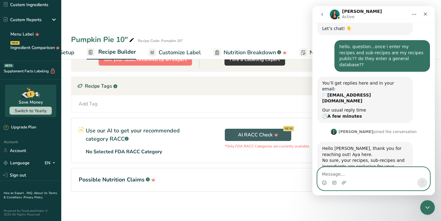
scroll to position [68, 0]
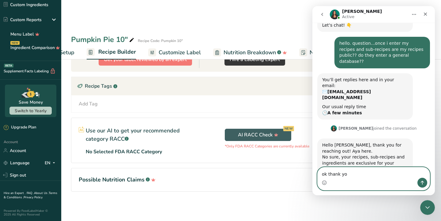
type textarea "ok thank you"
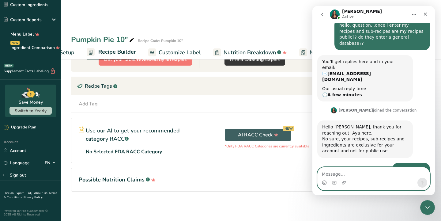
scroll to position [110, 0]
